Goal: Find specific page/section: Find specific page/section

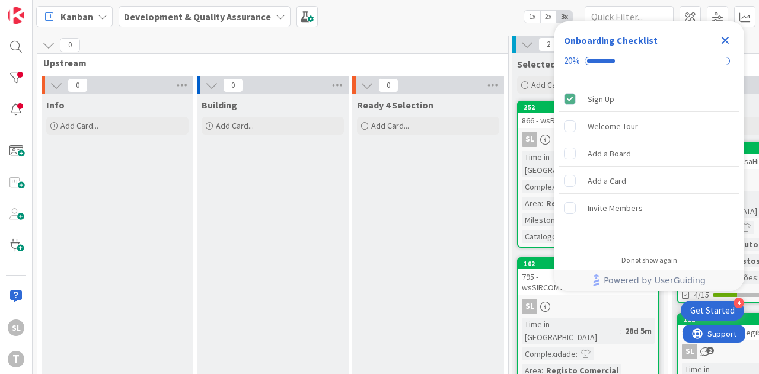
click at [725, 38] on icon "Close Checklist" at bounding box center [725, 40] width 14 height 14
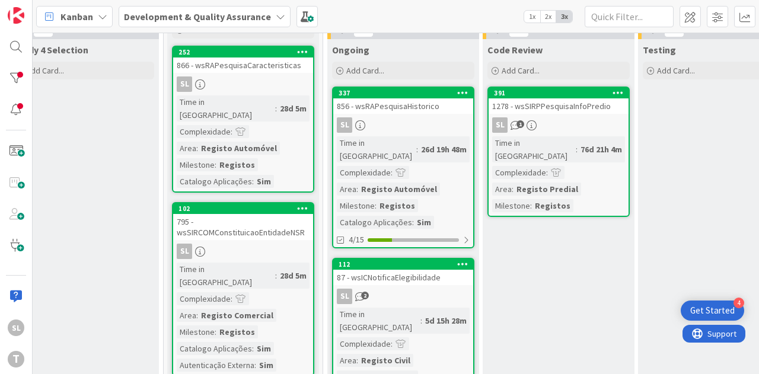
scroll to position [0, 345]
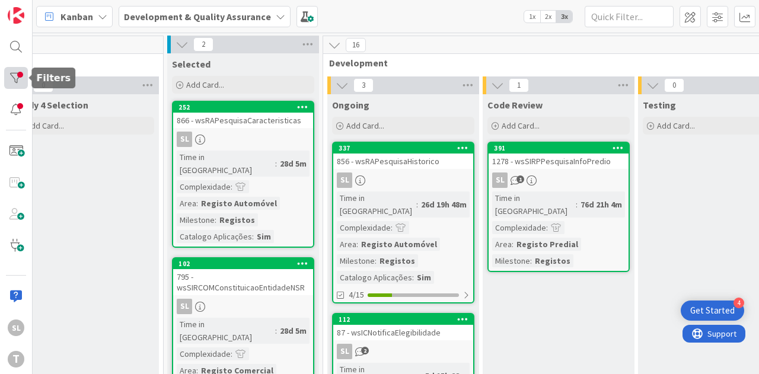
click at [23, 76] on div at bounding box center [16, 78] width 24 height 22
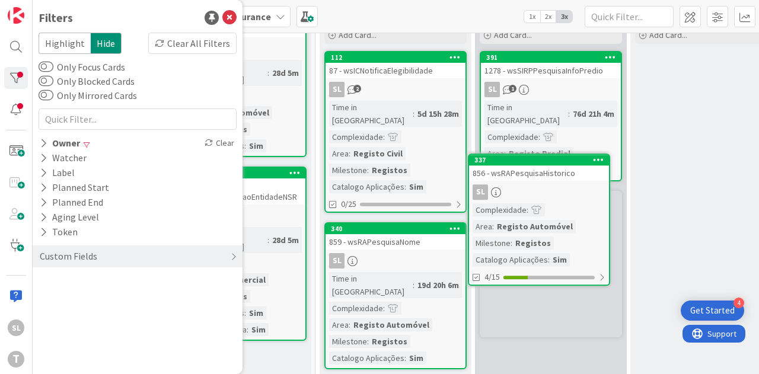
scroll to position [93, 355]
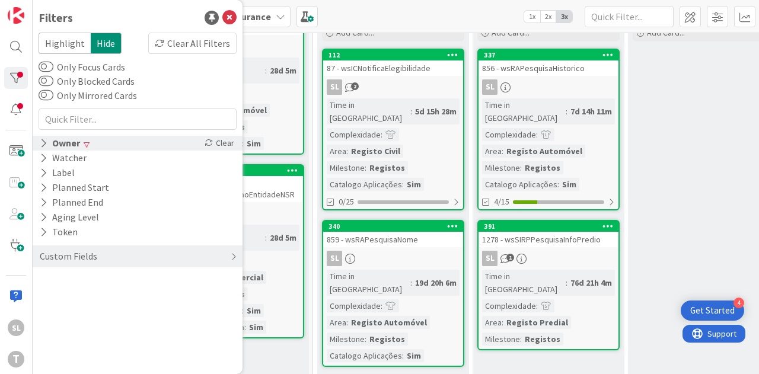
click at [66, 146] on div "Owner" at bounding box center [60, 143] width 43 height 15
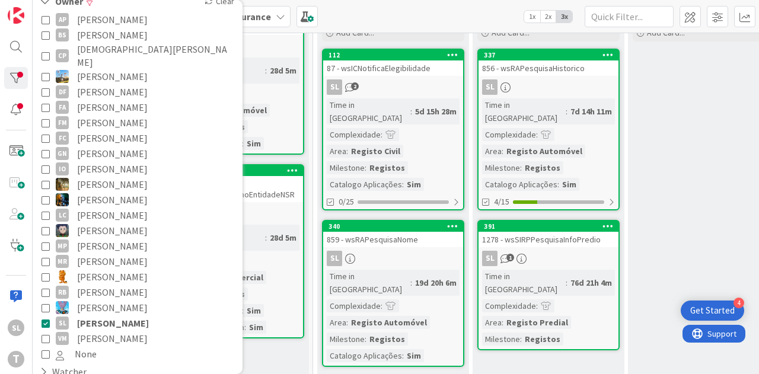
scroll to position [252, 0]
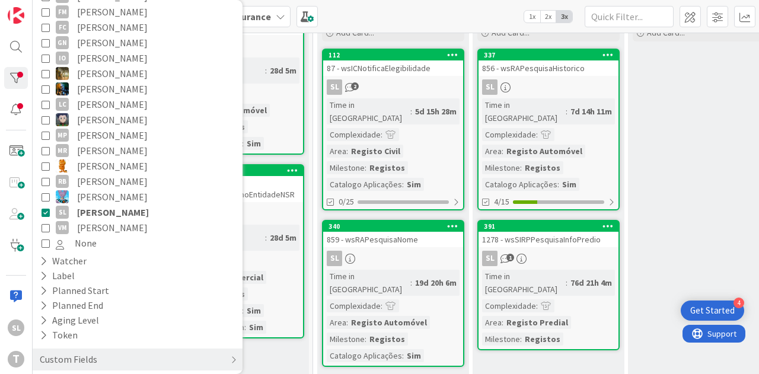
click at [101, 204] on span "[PERSON_NAME]" at bounding box center [113, 211] width 72 height 15
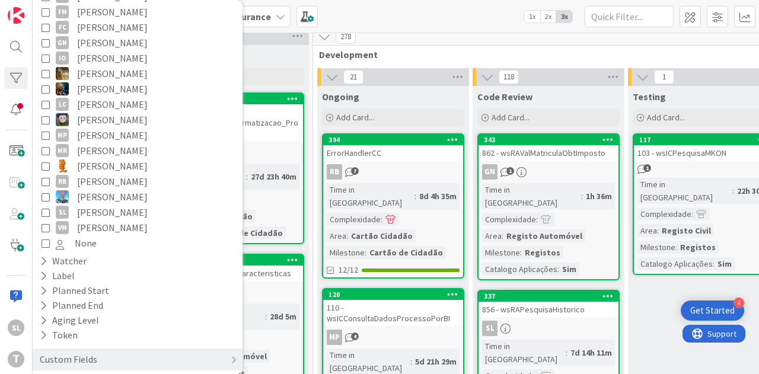
scroll to position [0, 355]
